Goal: Task Accomplishment & Management: Use online tool/utility

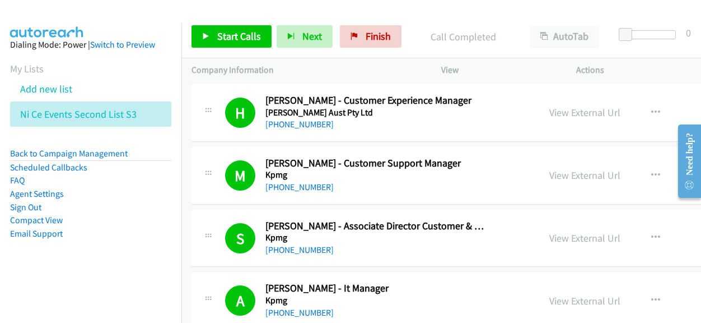
scroll to position [6103, 0]
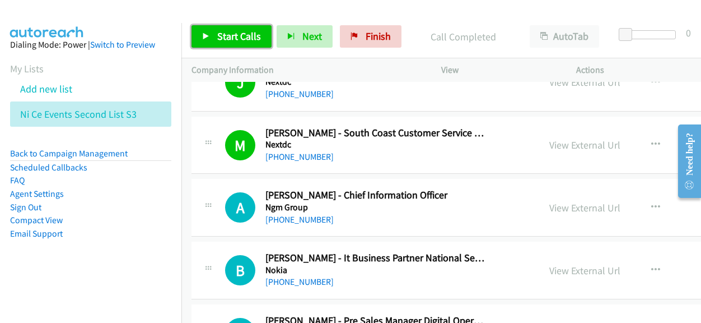
click at [226, 36] on span "Start Calls" at bounding box center [239, 36] width 44 height 13
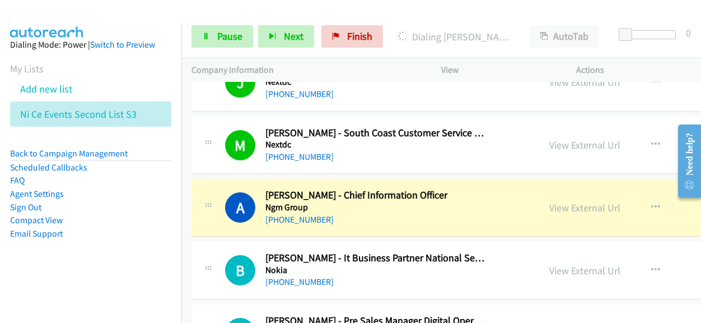
click at [558, 138] on link "View External Url" at bounding box center [584, 144] width 71 height 13
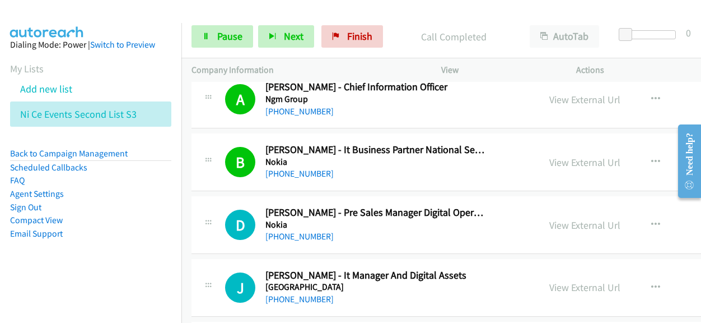
scroll to position [6215, 0]
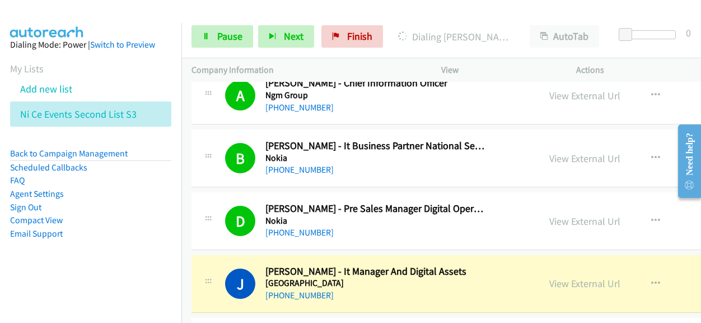
click at [549, 214] on link "View External Url" at bounding box center [584, 220] width 71 height 13
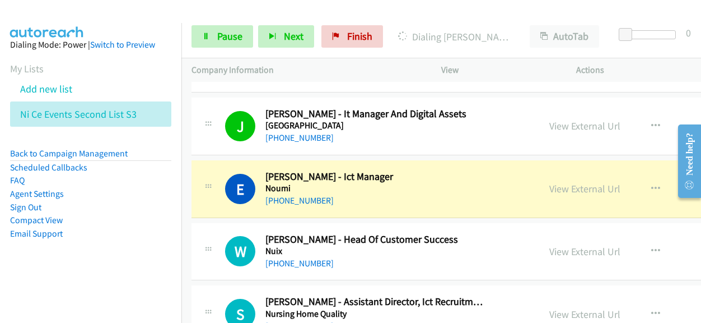
scroll to position [6383, 0]
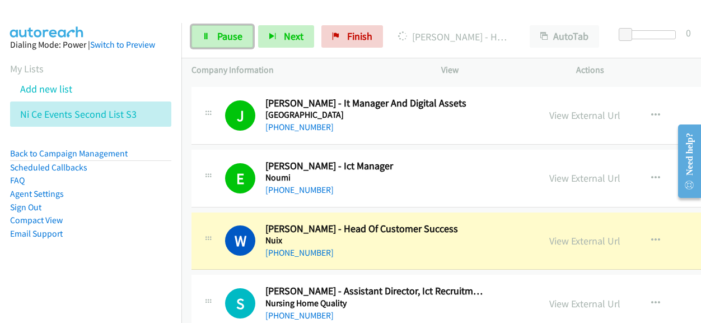
click at [230, 36] on span "Pause" at bounding box center [229, 36] width 25 height 13
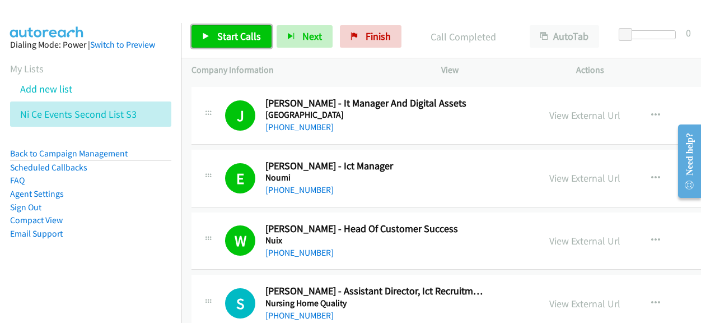
click at [249, 30] on span "Start Calls" at bounding box center [239, 36] width 44 height 13
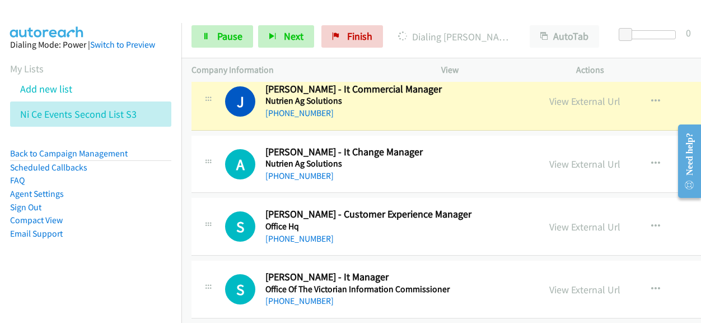
scroll to position [6775, 0]
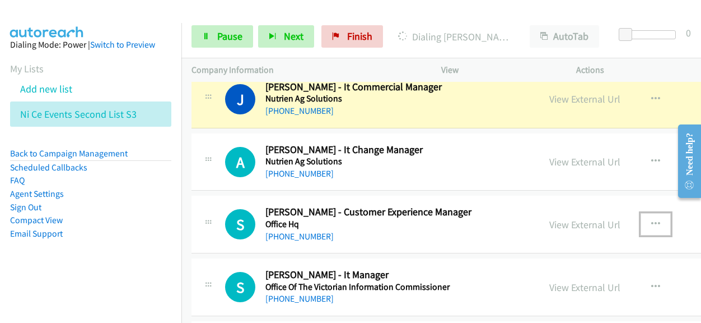
click at [641, 213] on button "button" at bounding box center [656, 224] width 30 height 22
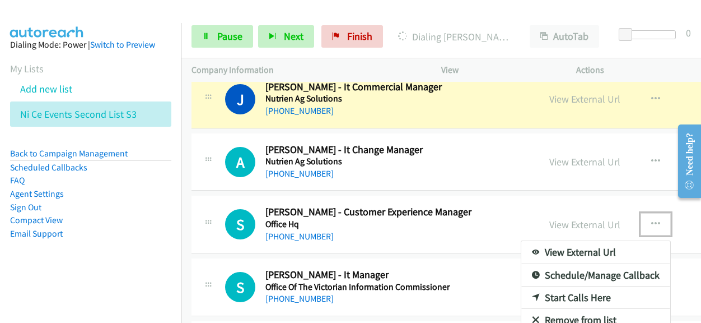
click at [553, 286] on link "Start Calls Here" at bounding box center [595, 297] width 149 height 22
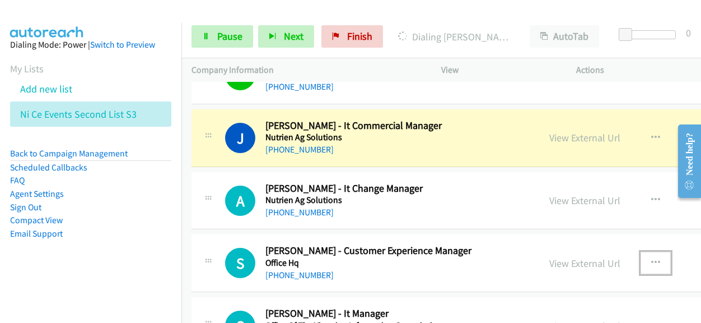
scroll to position [6719, 0]
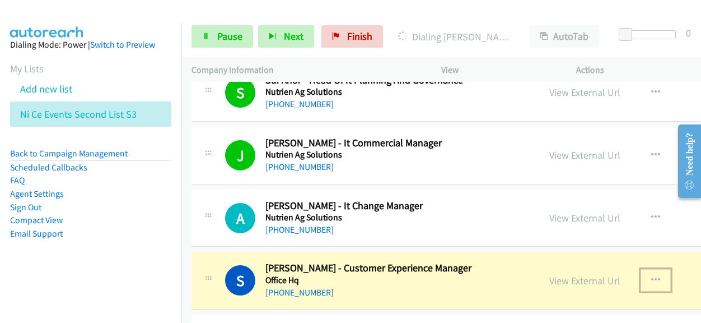
click at [552, 274] on link "View External Url" at bounding box center [584, 280] width 71 height 13
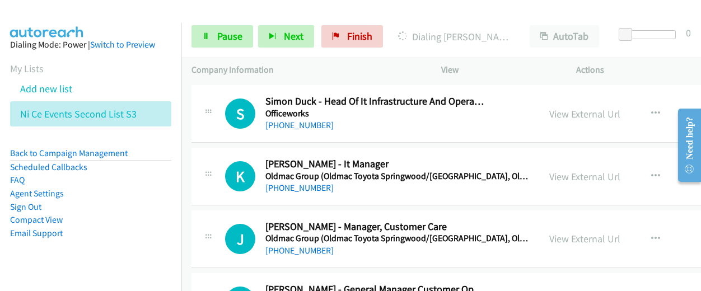
scroll to position [7279, 0]
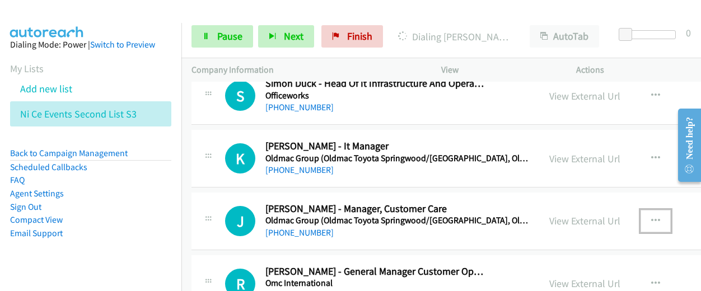
drag, startPoint x: 611, startPoint y: 201, endPoint x: 619, endPoint y: 202, distance: 7.9
click at [641, 210] on button "button" at bounding box center [656, 221] width 30 height 22
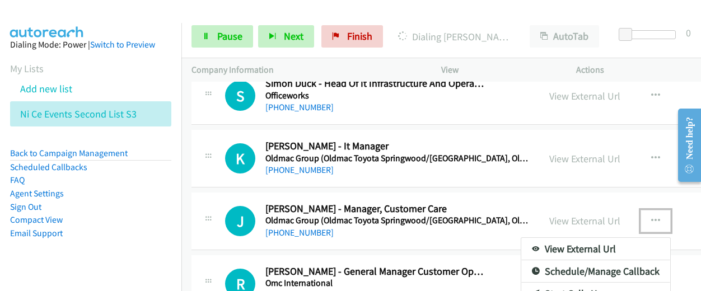
click at [535, 283] on link "Start Calls Here" at bounding box center [595, 294] width 149 height 22
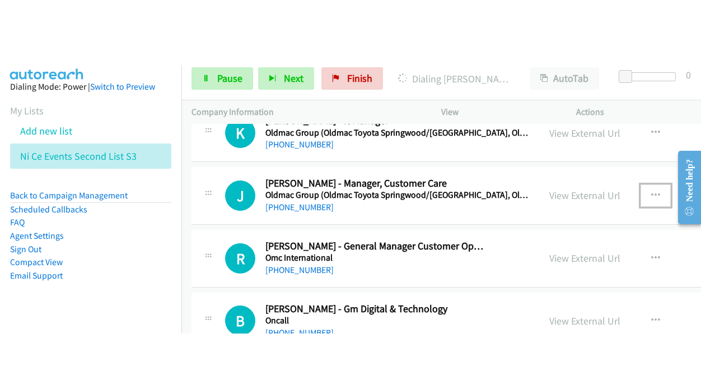
scroll to position [7391, 0]
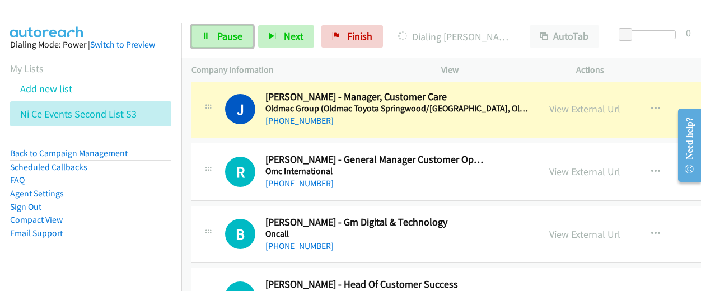
click at [234, 27] on link "Pause" at bounding box center [222, 36] width 62 height 22
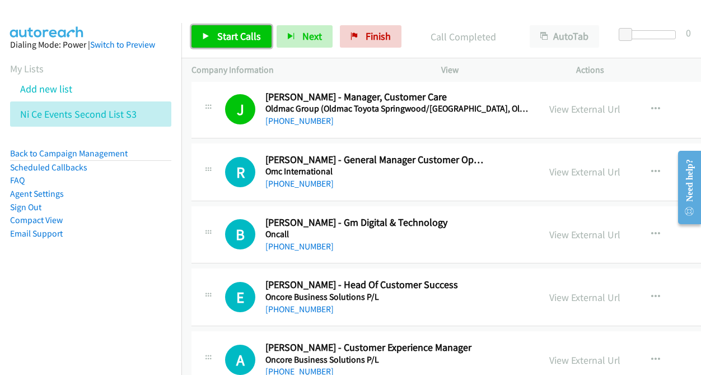
click at [246, 45] on link "Start Calls" at bounding box center [231, 36] width 80 height 22
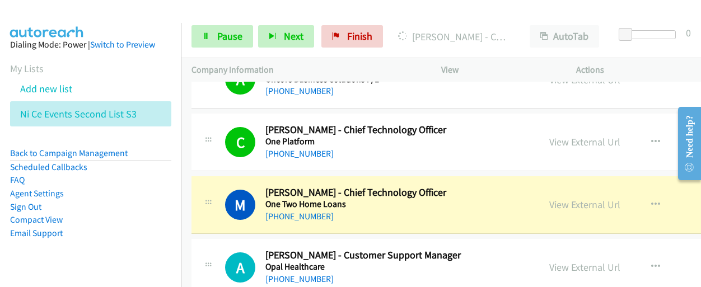
scroll to position [7727, 0]
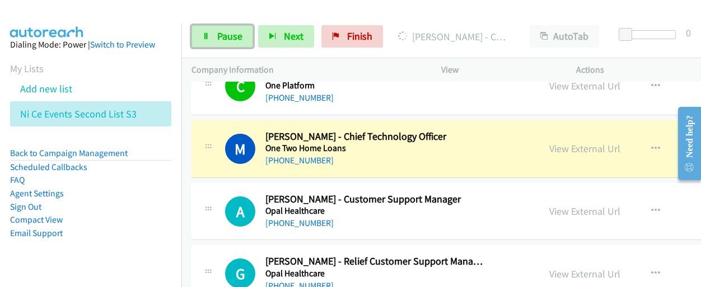
click at [230, 44] on link "Pause" at bounding box center [222, 36] width 62 height 22
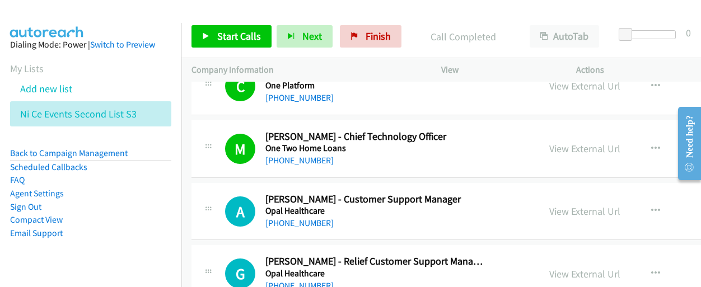
click at [549, 142] on link "View External Url" at bounding box center [584, 148] width 71 height 13
click at [232, 43] on link "Start Calls" at bounding box center [231, 36] width 80 height 22
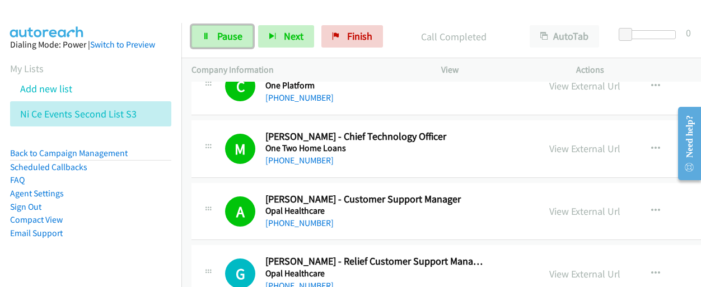
click at [222, 34] on span "Pause" at bounding box center [229, 36] width 25 height 13
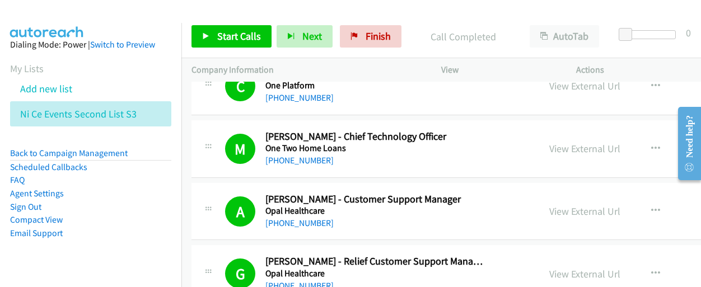
click at [554, 205] on link "View External Url" at bounding box center [584, 211] width 71 height 13
